Goal: Find specific page/section: Find specific page/section

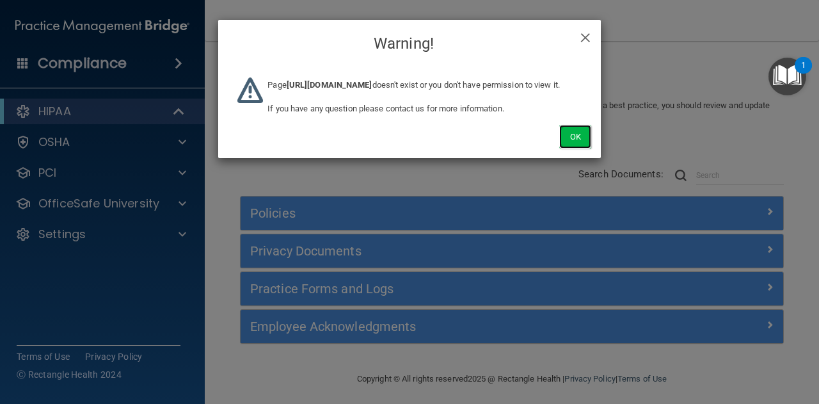
click at [585, 148] on button "Ok" at bounding box center [575, 137] width 32 height 24
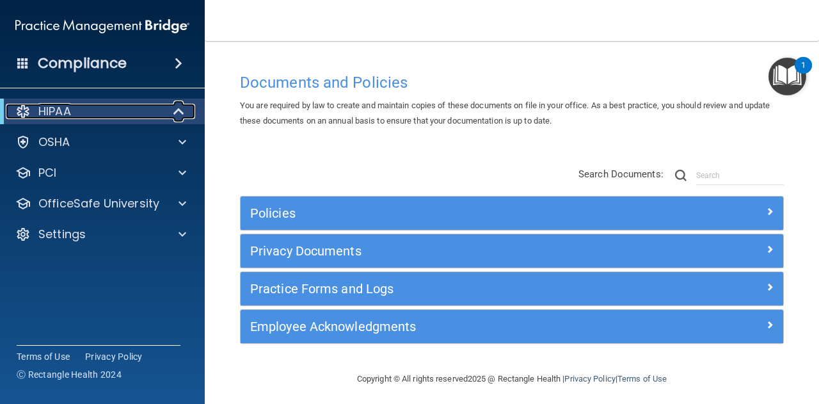
click at [186, 108] on div at bounding box center [179, 111] width 31 height 15
click at [189, 109] on div at bounding box center [179, 111] width 31 height 15
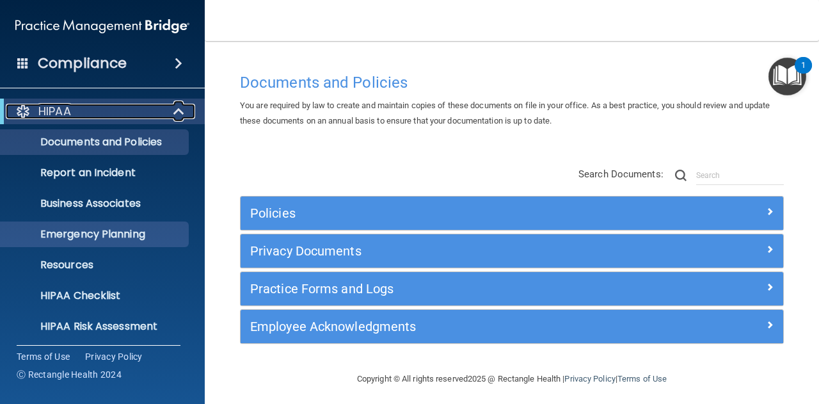
scroll to position [127, 0]
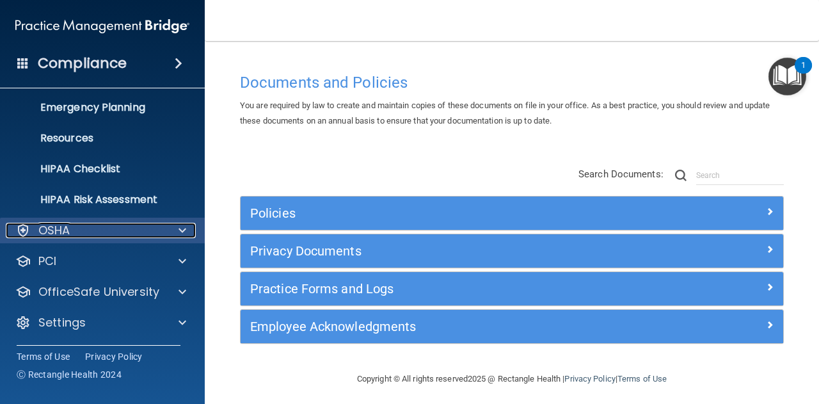
click at [182, 227] on span at bounding box center [182, 230] width 8 height 15
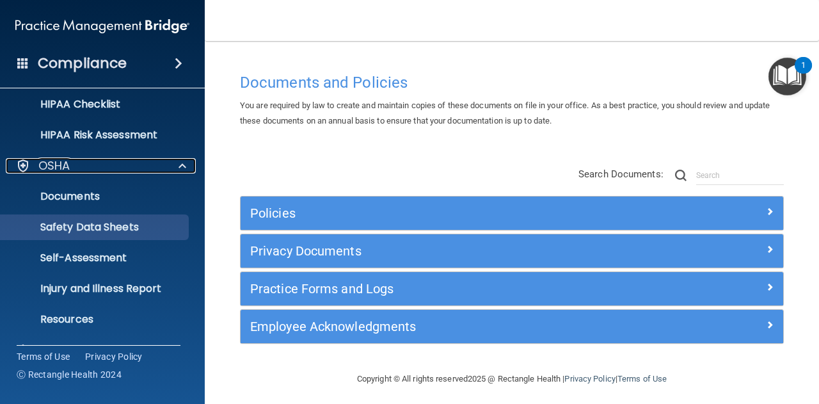
scroll to position [255, 0]
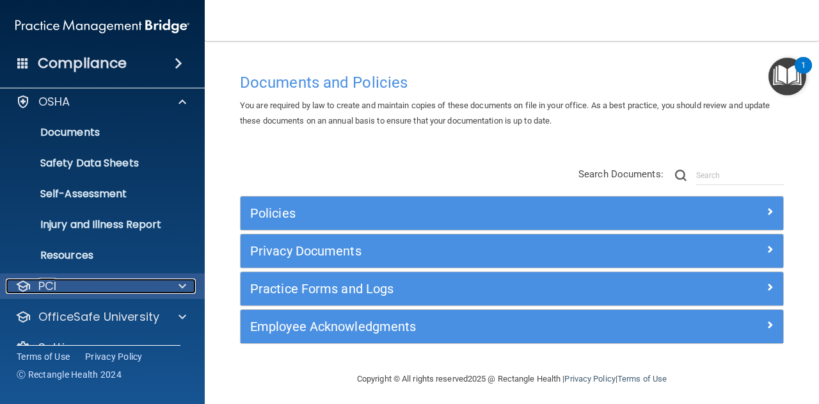
click at [182, 282] on span at bounding box center [182, 285] width 8 height 15
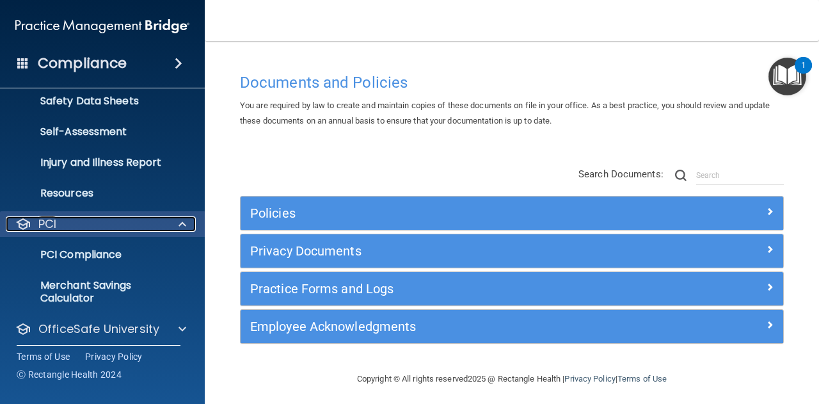
scroll to position [354, 0]
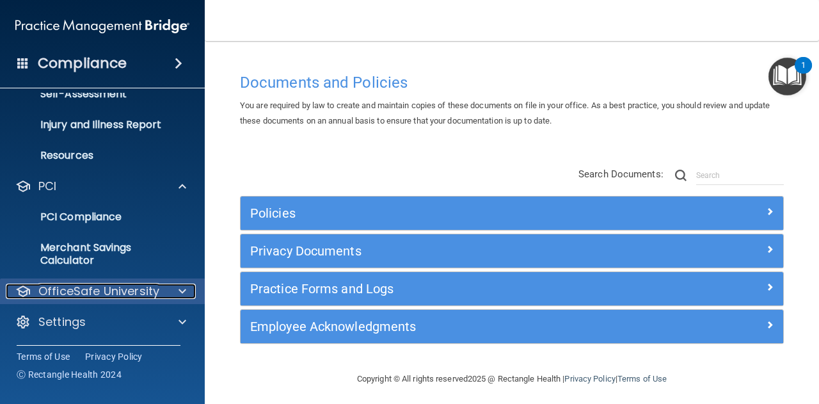
click at [188, 288] on div at bounding box center [180, 290] width 32 height 15
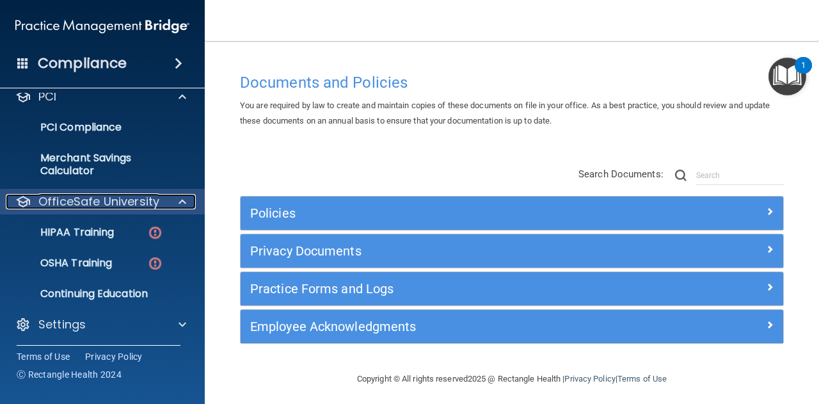
scroll to position [446, 0]
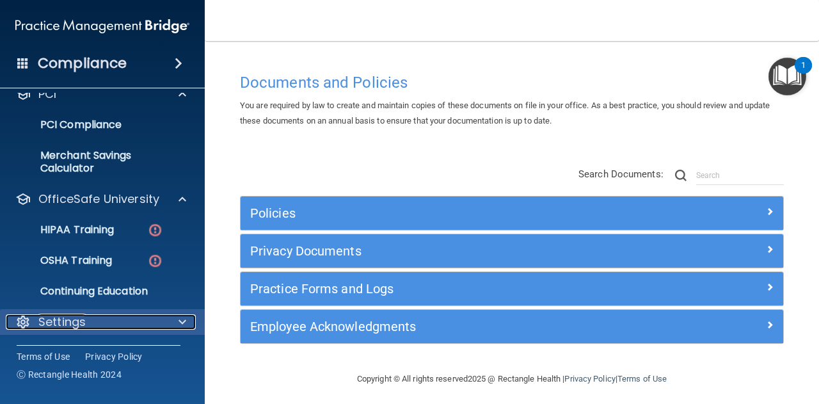
click at [178, 319] on span at bounding box center [182, 321] width 8 height 15
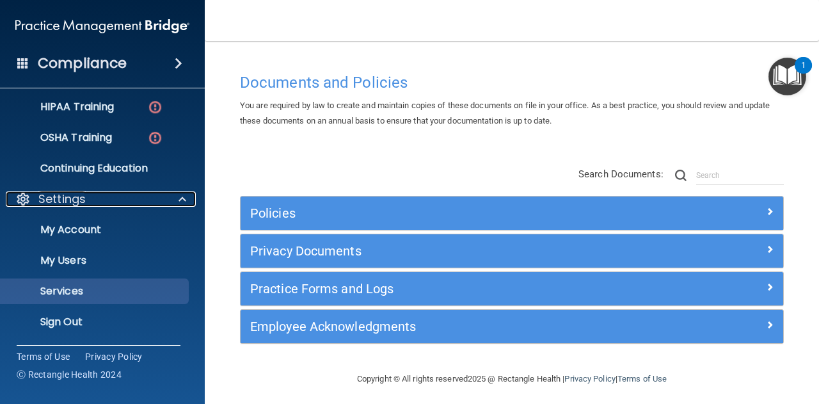
scroll to position [505, 0]
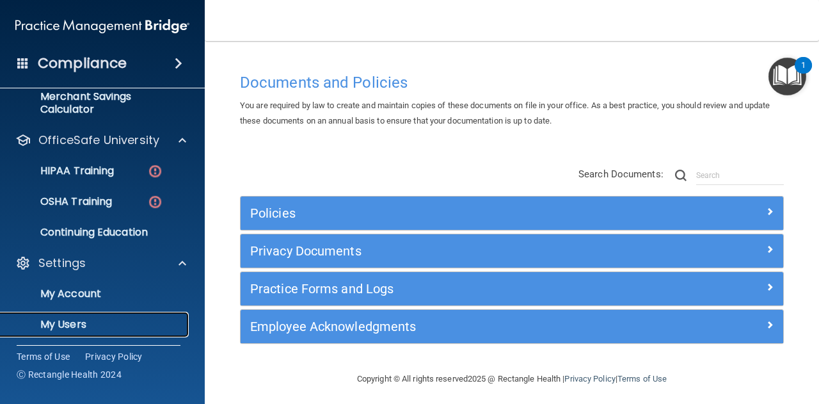
click at [106, 318] on p "My Users" at bounding box center [95, 324] width 175 height 13
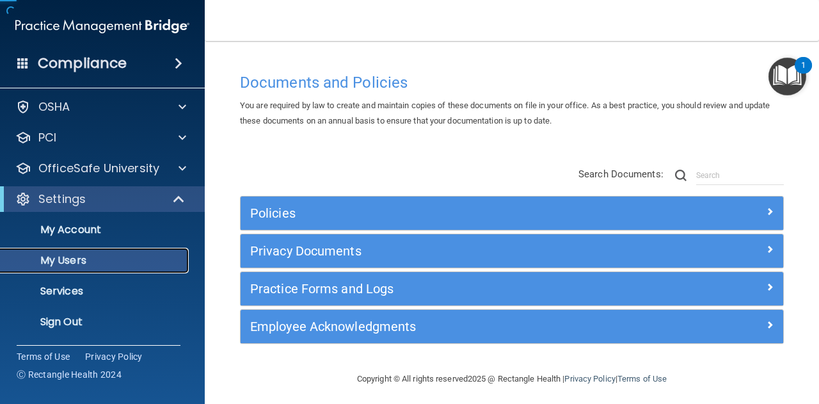
scroll to position [35, 0]
select select "20"
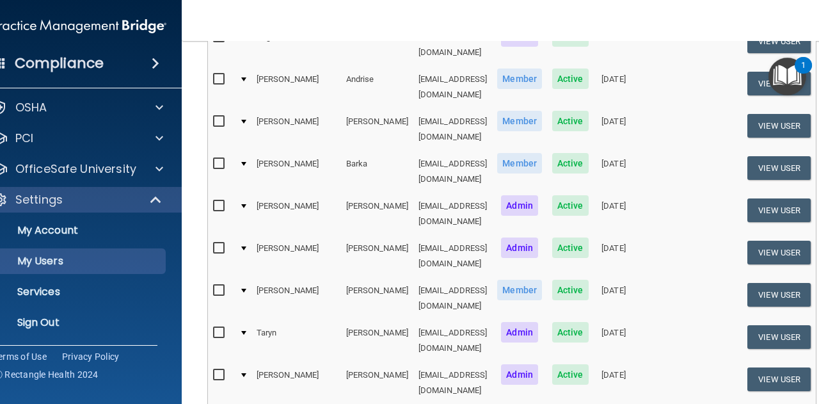
scroll to position [43, 0]
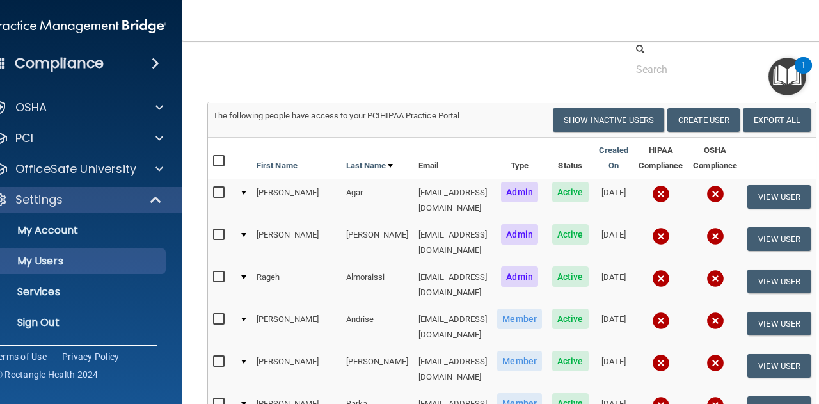
click at [44, 386] on div "Compliance HIPAA Documents and Policies Report an Incident Business Associates …" at bounding box center [79, 202] width 205 height 404
click at [106, 108] on div "OSHA" at bounding box center [62, 107] width 159 height 15
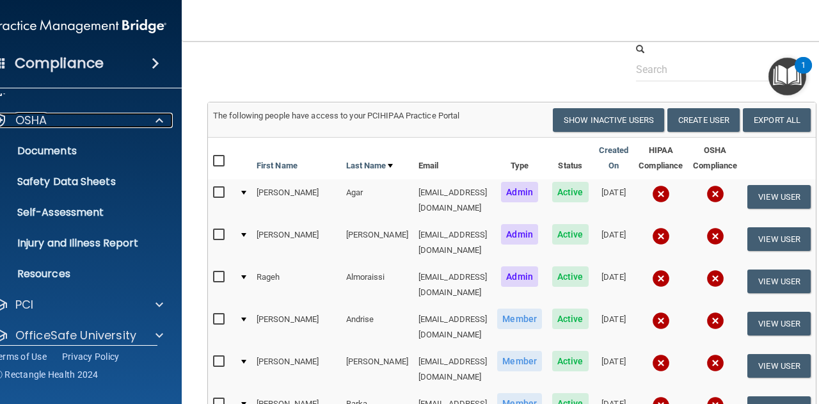
scroll to position [0, 0]
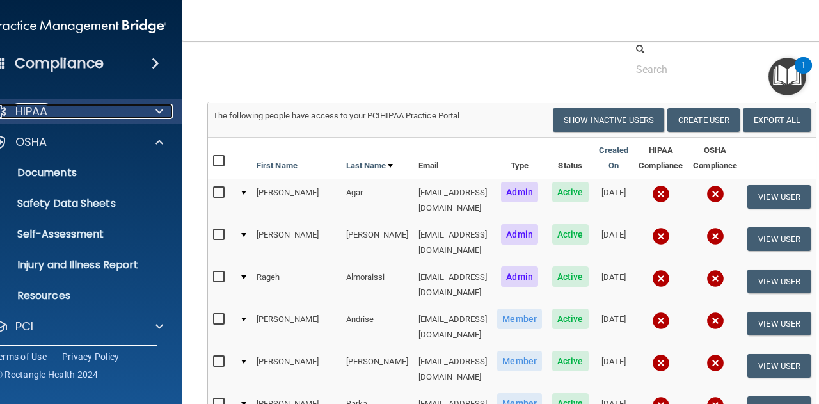
click at [155, 112] on span at bounding box center [159, 111] width 8 height 15
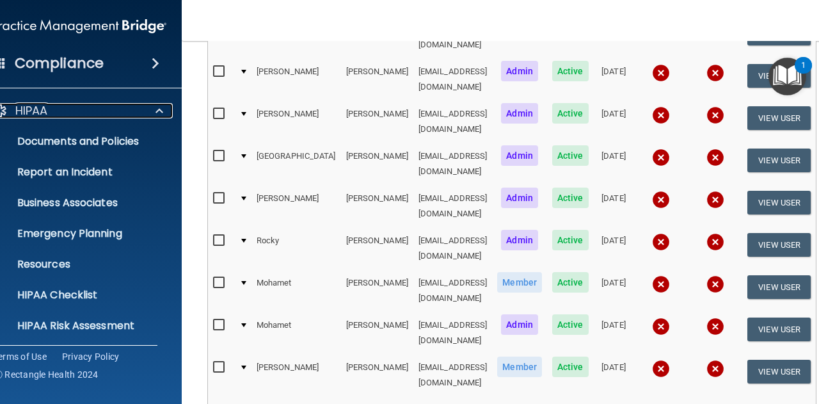
scroll to position [682, 0]
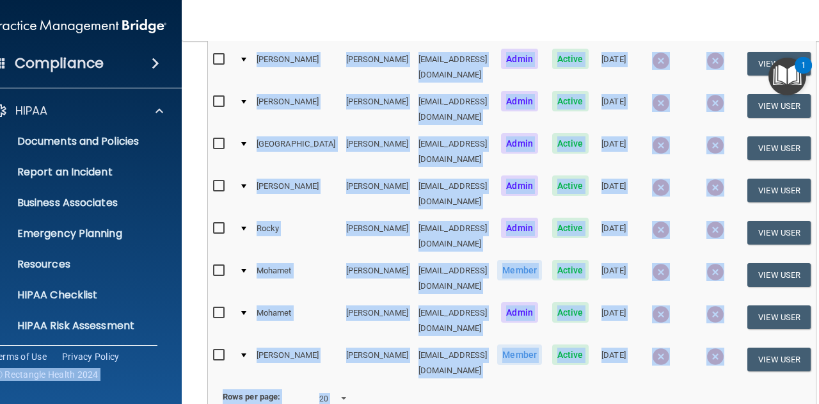
drag, startPoint x: 120, startPoint y: 388, endPoint x: 164, endPoint y: 375, distance: 46.0
click at [164, 375] on div "Compliance HIPAA Documents and Policies Report an Incident Business Associates …" at bounding box center [409, 202] width 819 height 404
click at [182, 375] on main "Users Success! New user created. × Error! The user couldn't be created. × Succe…" at bounding box center [512, 222] width 660 height 363
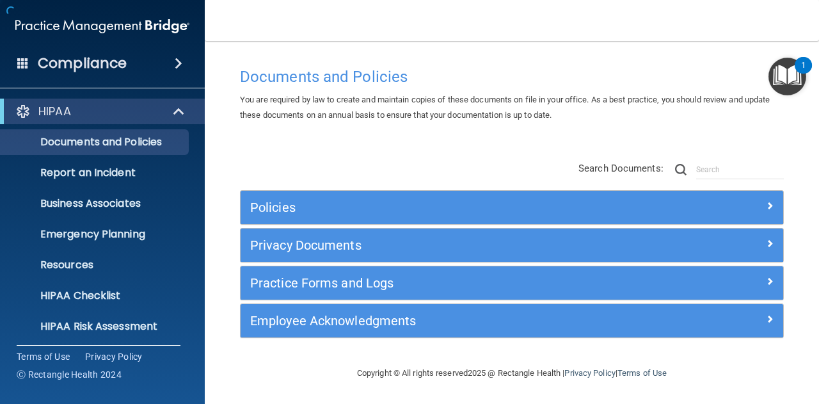
scroll to position [4, 0]
